Goal: Task Accomplishment & Management: Manage account settings

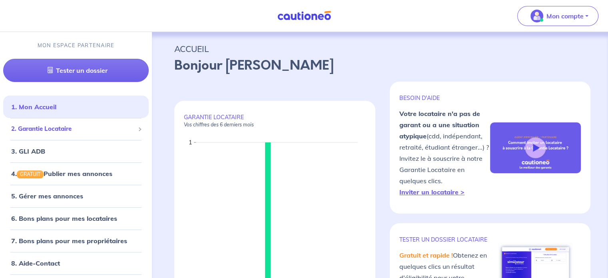
click at [67, 129] on span "2. Garantie Locataire" at bounding box center [73, 128] width 124 height 9
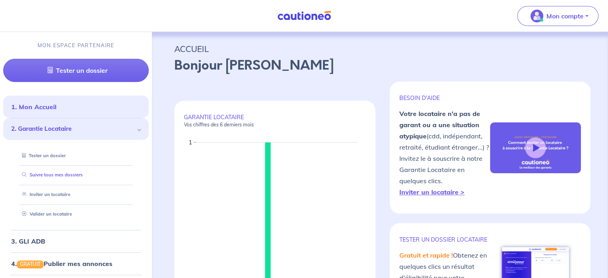
click at [68, 172] on link "Suivre tous mes dossiers" at bounding box center [51, 175] width 64 height 6
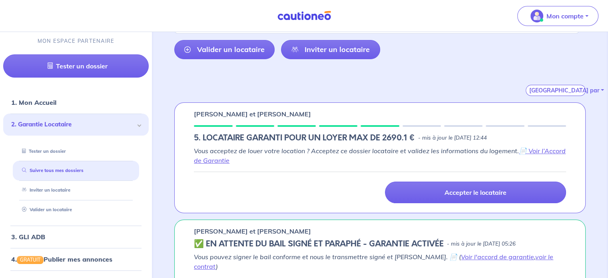
scroll to position [94, 0]
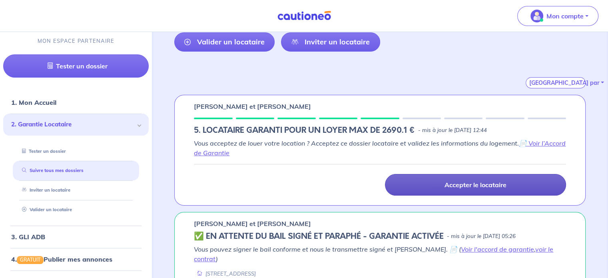
click at [425, 194] on link "Accepter le locataire" at bounding box center [475, 185] width 181 height 22
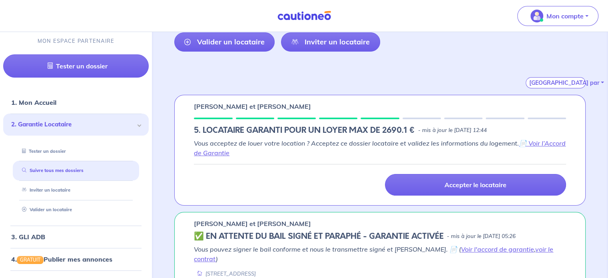
click at [313, 174] on div "Accepter le locataire" at bounding box center [380, 185] width 382 height 22
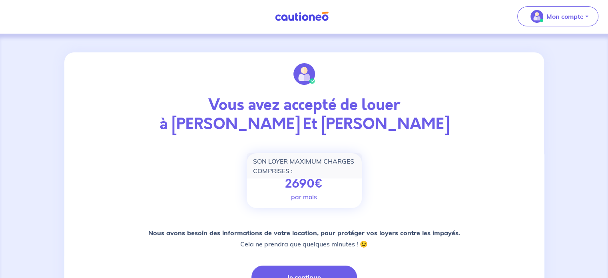
click at [7, 140] on div "Vous avez accepté de louer à Estelle IUNG Et Robert FOLEY SON LOYER MAXIMUM CHA…" at bounding box center [304, 282] width 608 height 499
